Goal: Use online tool/utility: Use online tool/utility

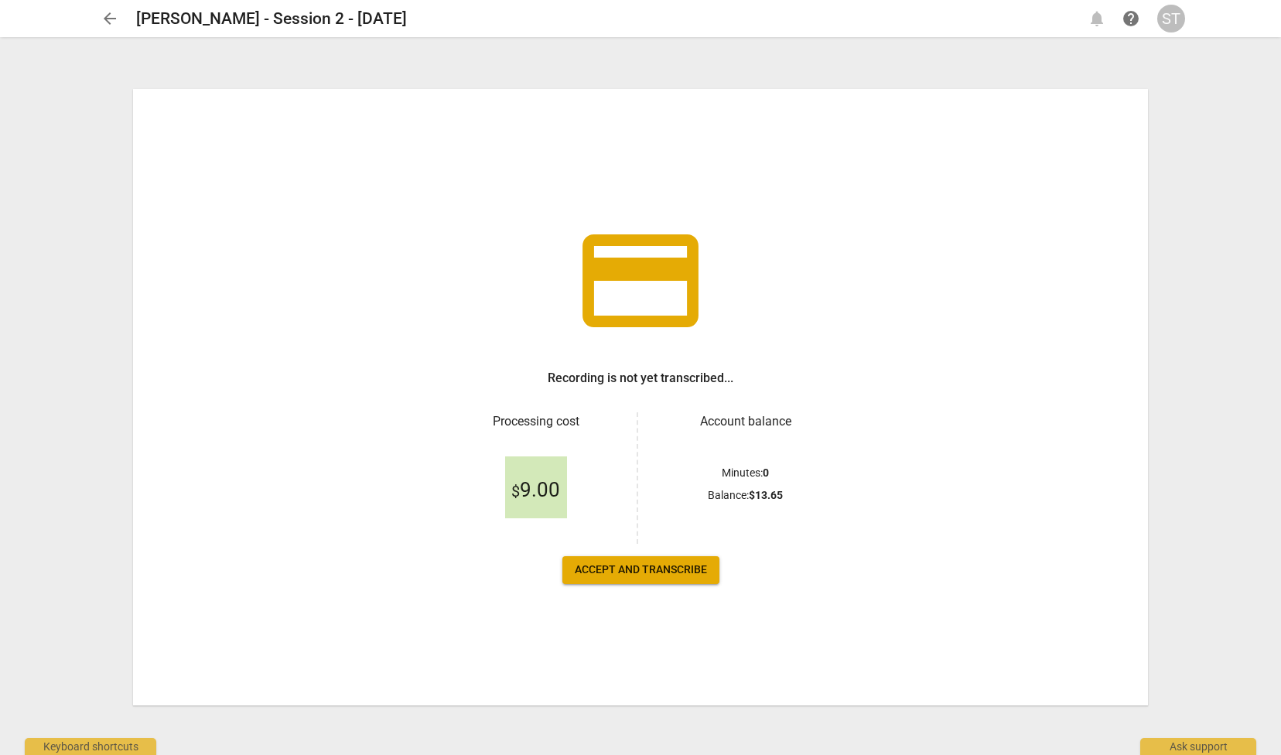
click at [667, 570] on span "Accept and transcribe" at bounding box center [641, 569] width 132 height 15
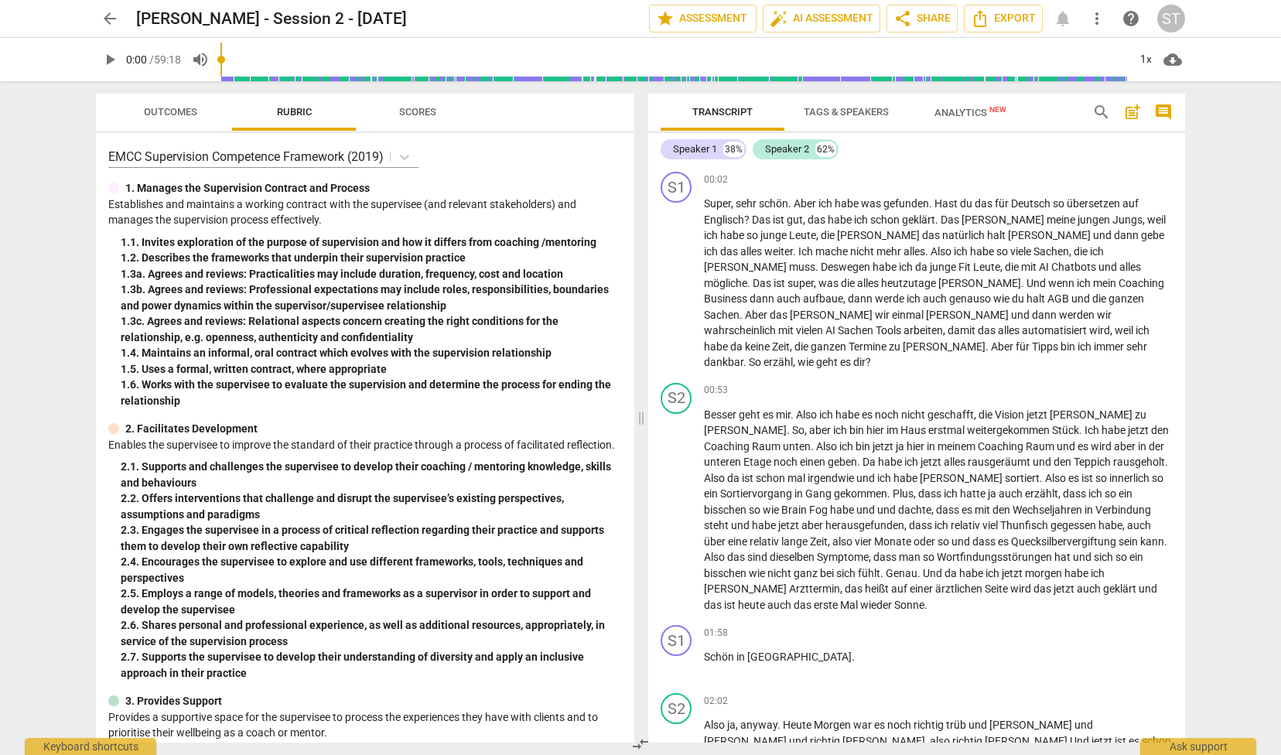
click at [1226, 603] on div "arrow_back [PERSON_NAME] - Session 2 - [DATE] edit star Assessment auto_fix_hig…" at bounding box center [640, 377] width 1281 height 755
click at [834, 19] on span "auto_fix_high AI Assessment" at bounding box center [821, 18] width 104 height 19
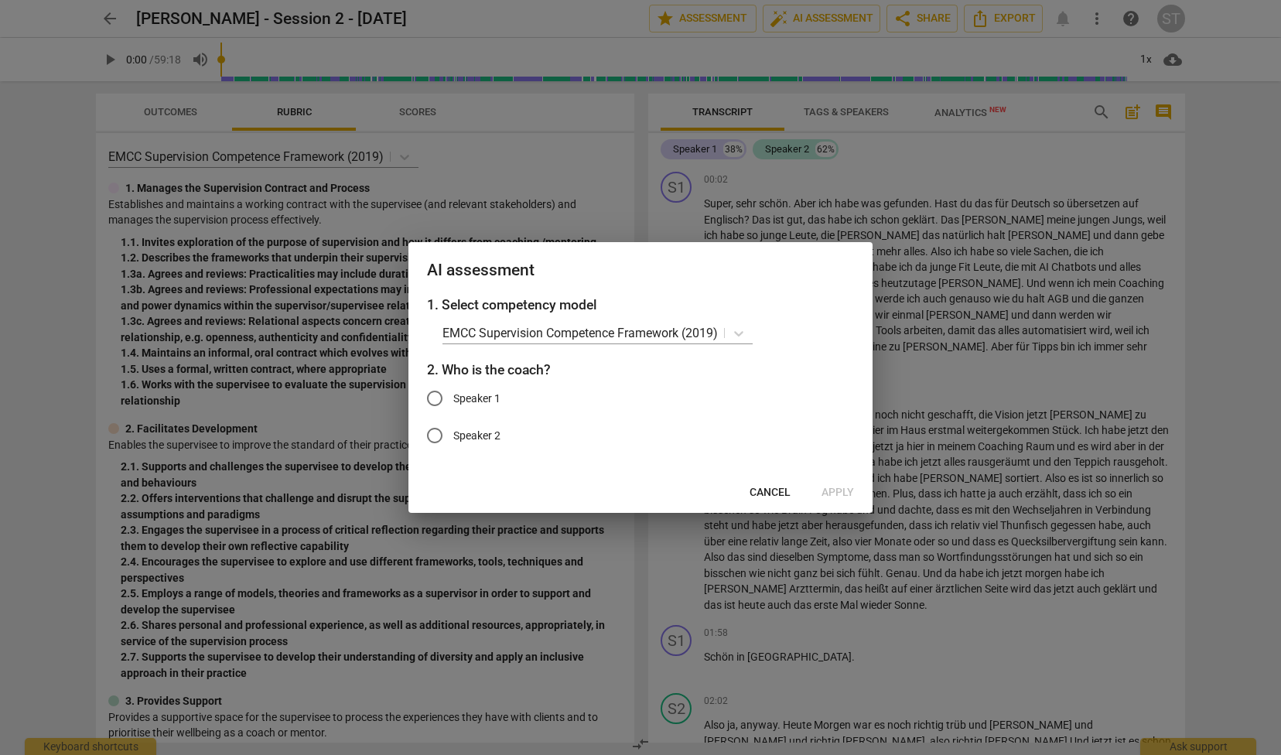
click at [478, 400] on span "Speaker 1" at bounding box center [476, 398] width 47 height 16
click at [453, 400] on input "Speaker 1" at bounding box center [434, 398] width 37 height 37
radio input "true"
click at [842, 489] on span "Apply" at bounding box center [837, 492] width 32 height 15
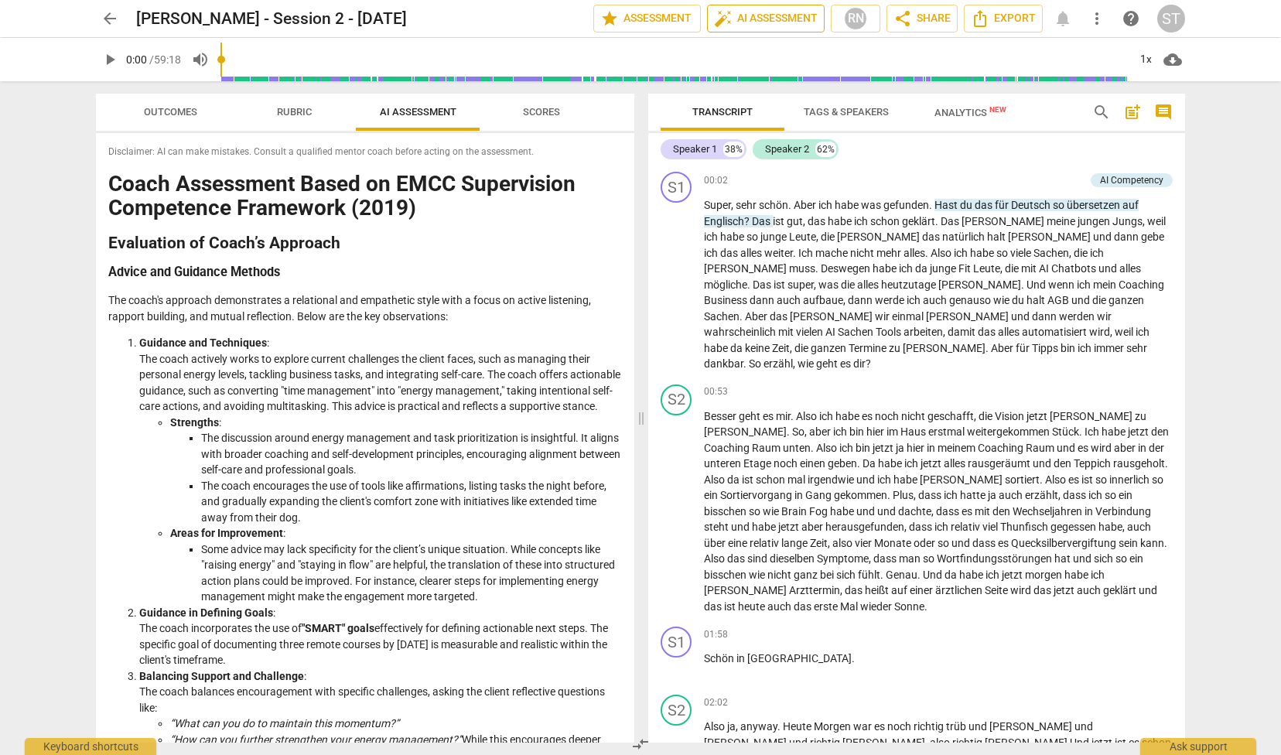
click at [773, 15] on span "auto_fix_high AI Assessment" at bounding box center [766, 18] width 104 height 19
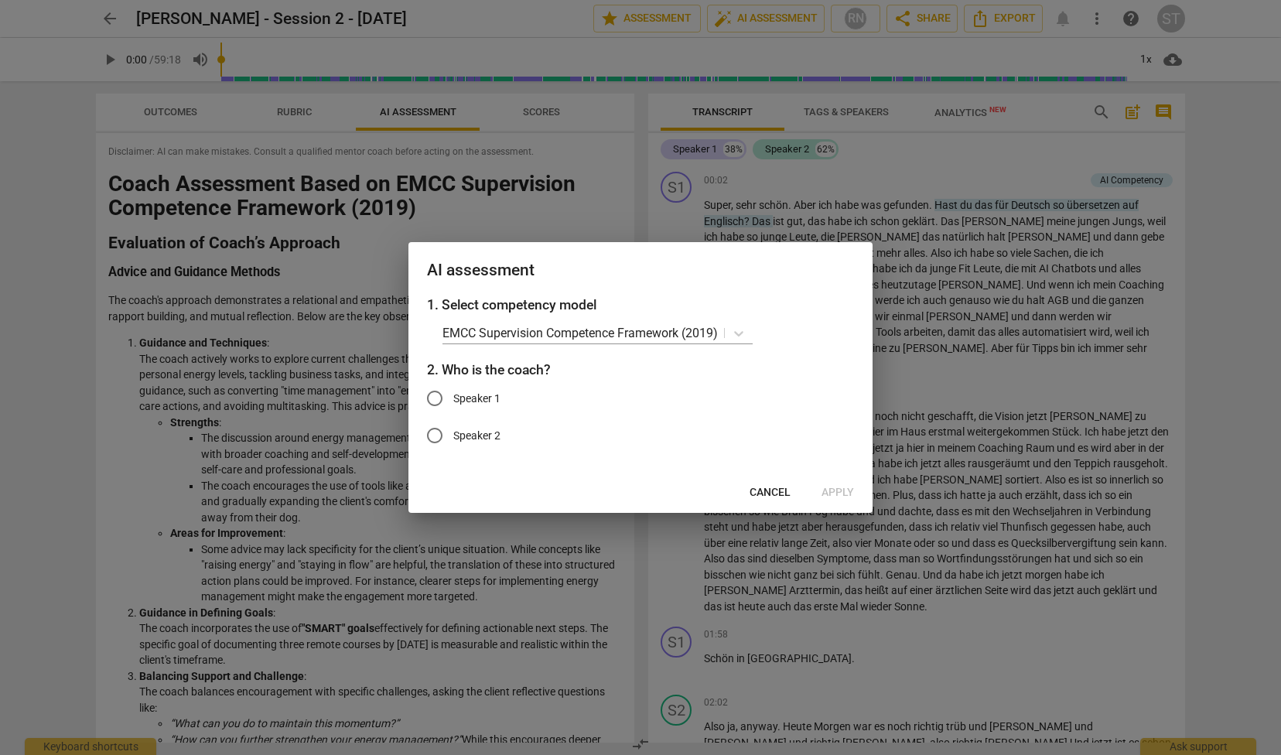
click at [499, 395] on span "Speaker 1" at bounding box center [476, 398] width 47 height 16
click at [453, 395] on input "Speaker 1" at bounding box center [434, 398] width 37 height 37
radio input "true"
click at [844, 491] on span "Apply" at bounding box center [837, 492] width 32 height 15
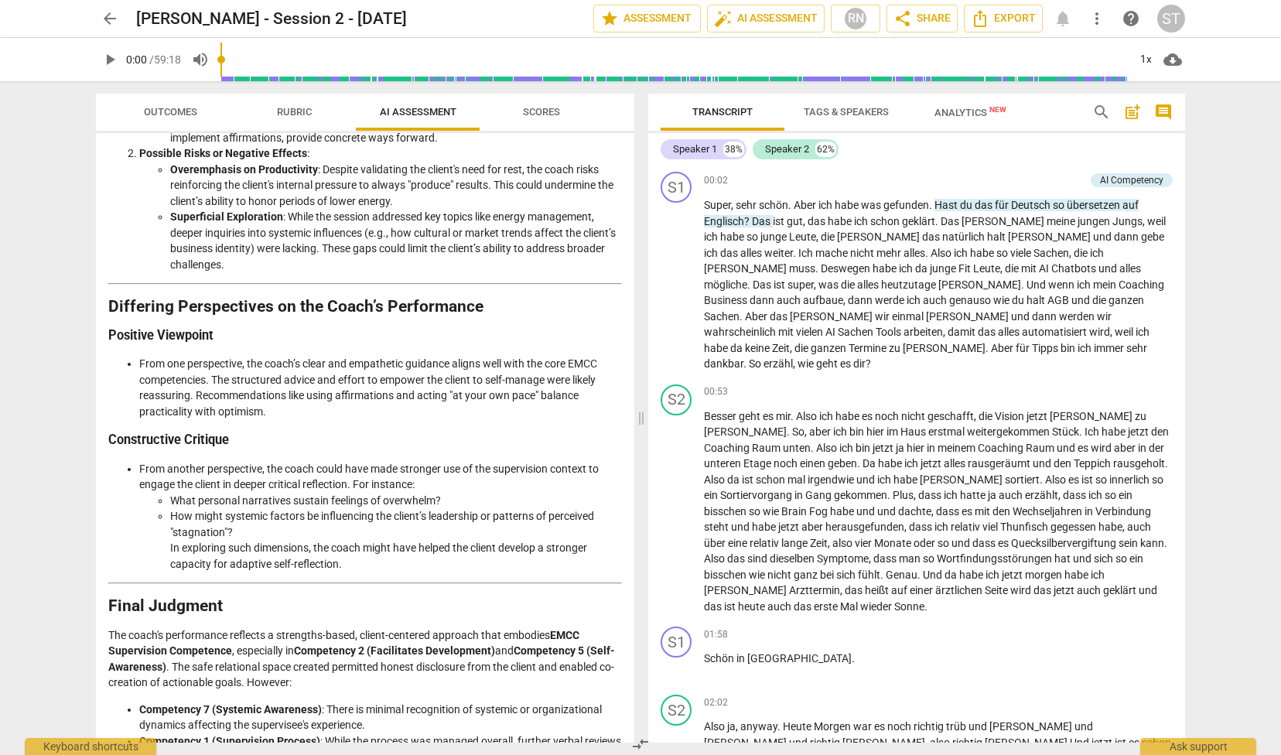
scroll to position [1724, 0]
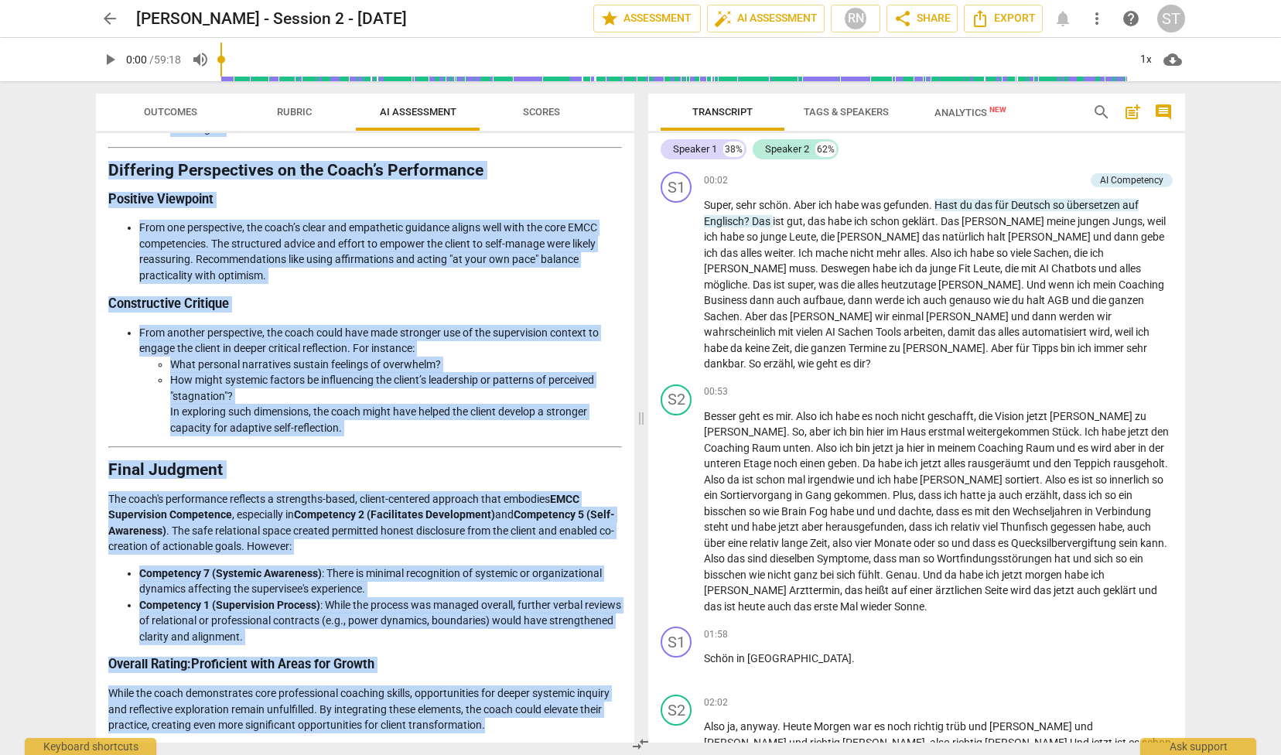
drag, startPoint x: 111, startPoint y: 184, endPoint x: 578, endPoint y: 721, distance: 711.4
copy div "Lorem Ipsumdolor Sitam co ADIP Elitseddoei Temporinci Utlaboree (7296) Dolorema…"
click at [107, 19] on span "arrow_back" at bounding box center [110, 18] width 19 height 19
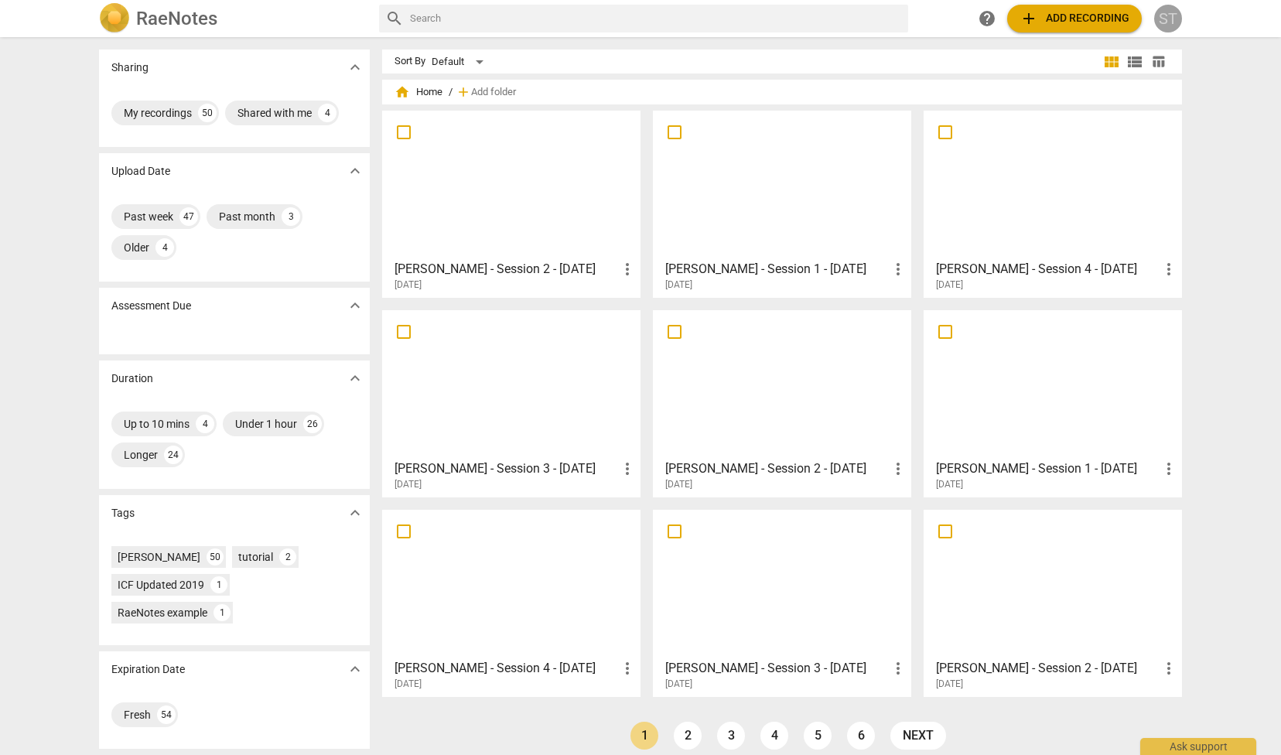
click at [1165, 19] on div "ST" at bounding box center [1168, 19] width 28 height 28
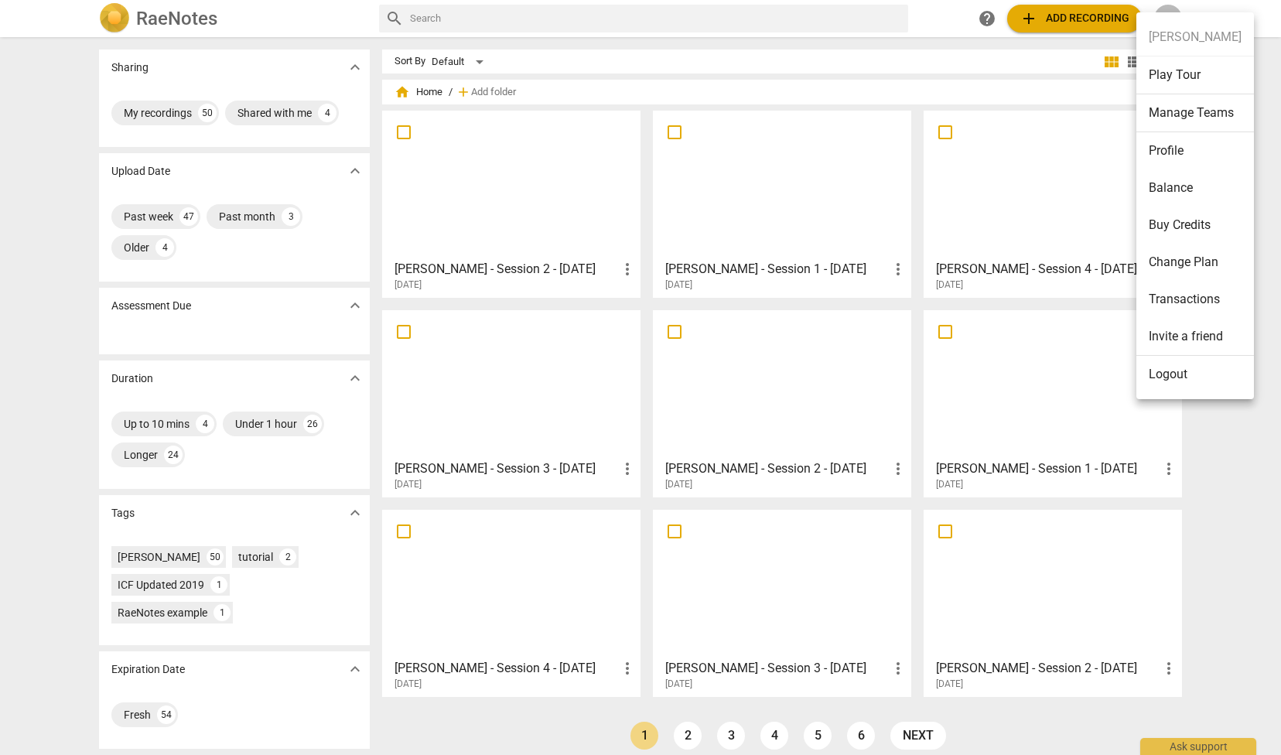
click at [946, 19] on div at bounding box center [640, 377] width 1281 height 755
